Goal: Navigation & Orientation: Find specific page/section

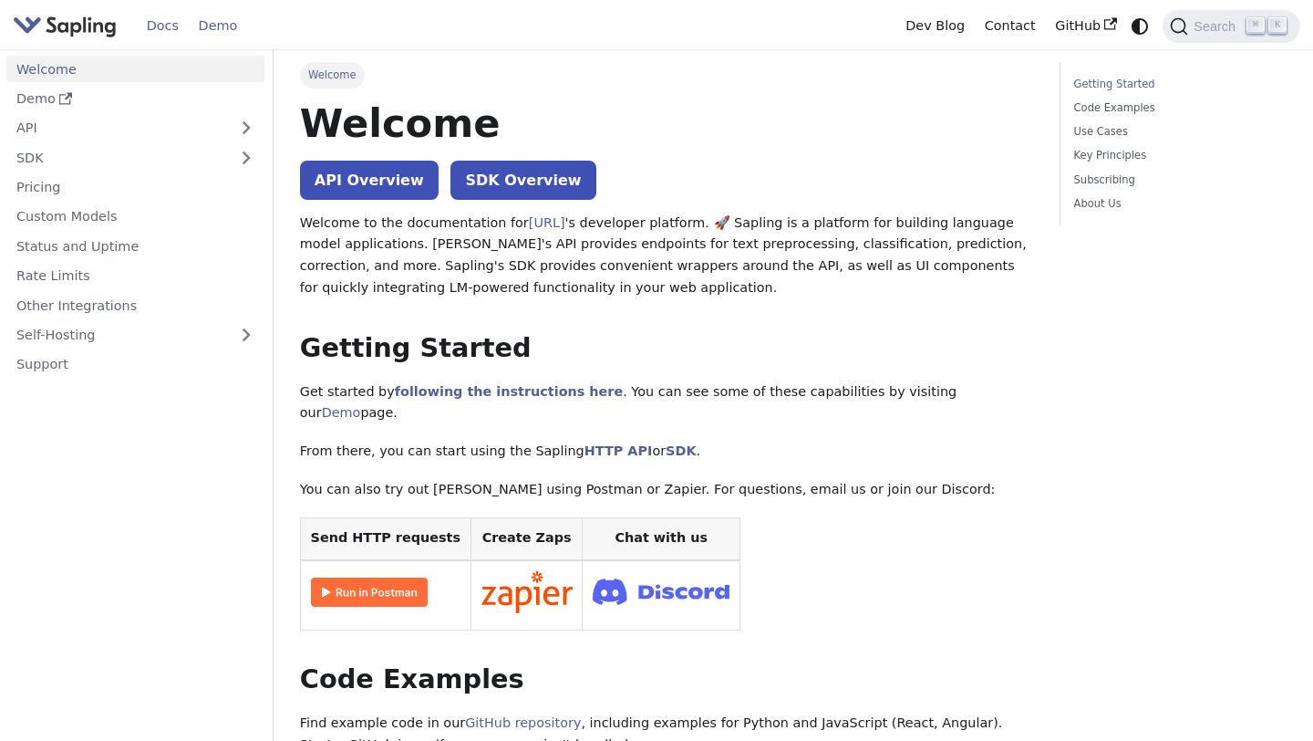
click at [217, 25] on link "Demo" at bounding box center [218, 26] width 58 height 28
